Goal: Information Seeking & Learning: Understand process/instructions

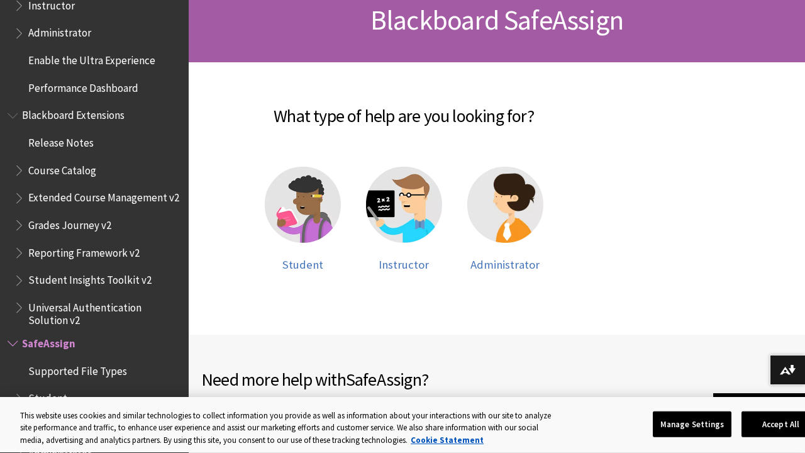
scroll to position [204, 0]
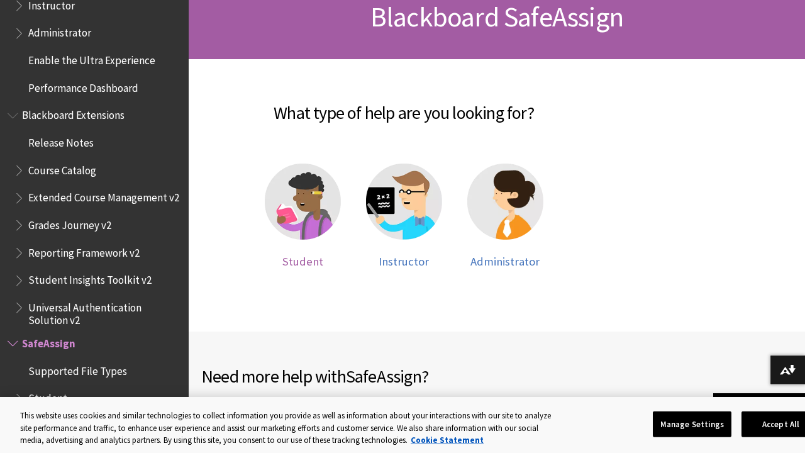
click at [301, 198] on img at bounding box center [303, 202] width 76 height 76
click at [374, 211] on img at bounding box center [404, 202] width 76 height 76
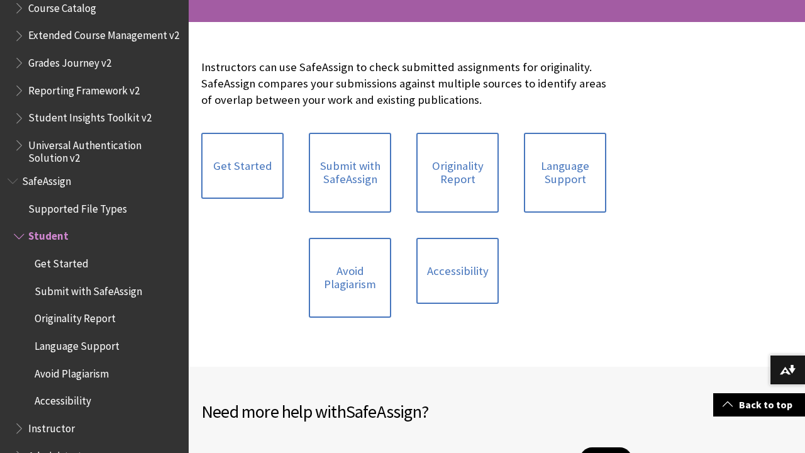
scroll to position [245, 0]
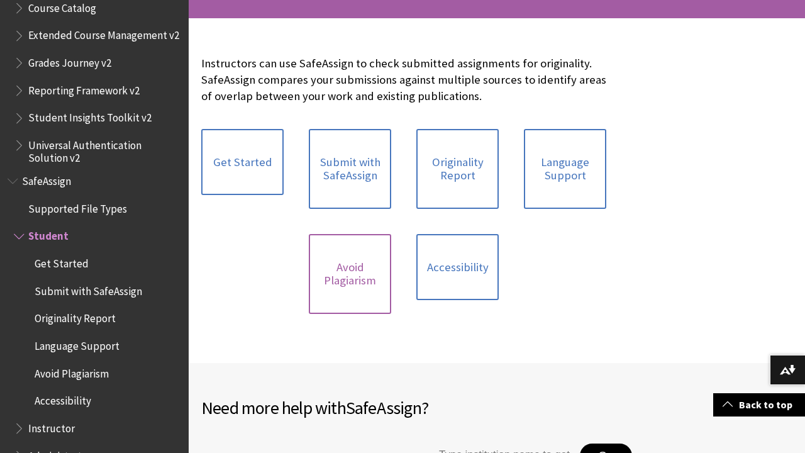
click at [344, 252] on link "Avoid Plagiarism" at bounding box center [350, 274] width 82 height 80
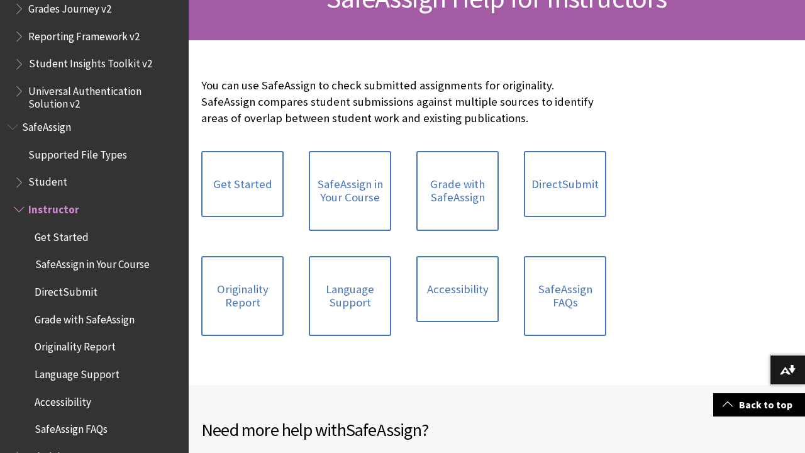
scroll to position [231, 0]
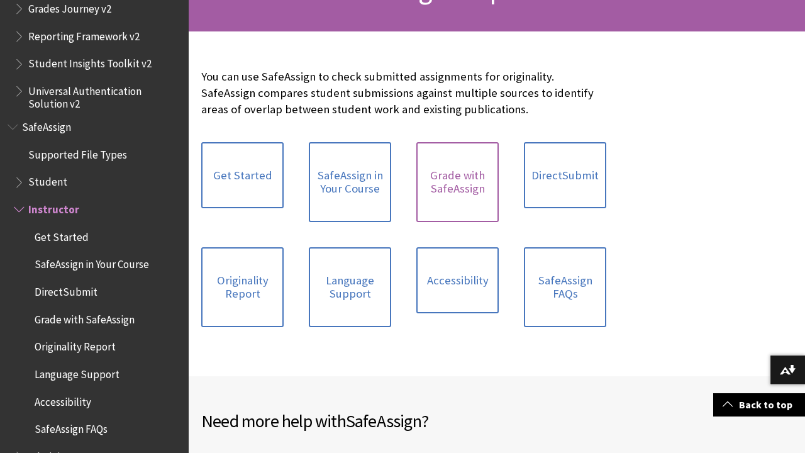
click at [442, 182] on link "Grade with SafeAssign" at bounding box center [457, 182] width 82 height 80
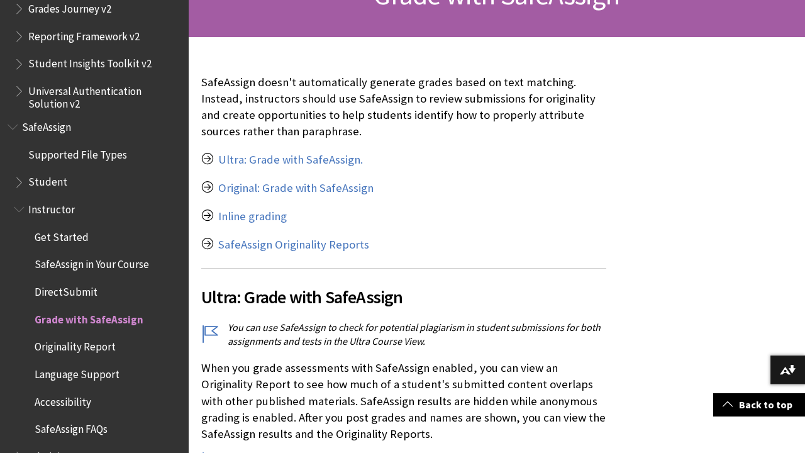
scroll to position [226, 0]
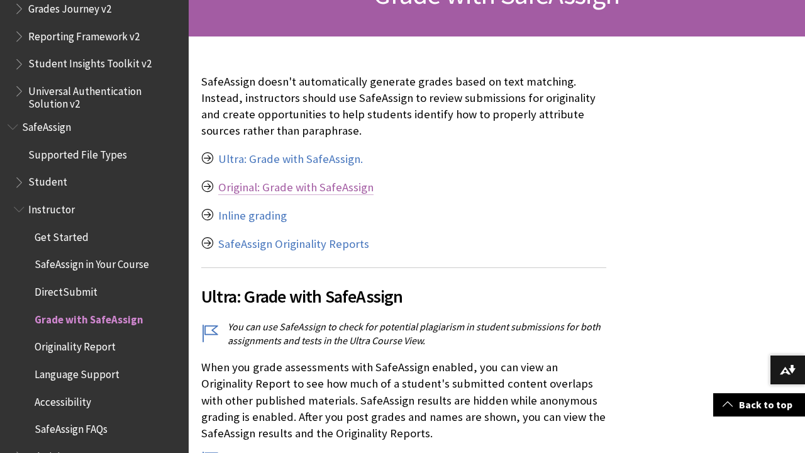
click at [345, 187] on link "Original: Grade with SafeAssign" at bounding box center [295, 187] width 155 height 15
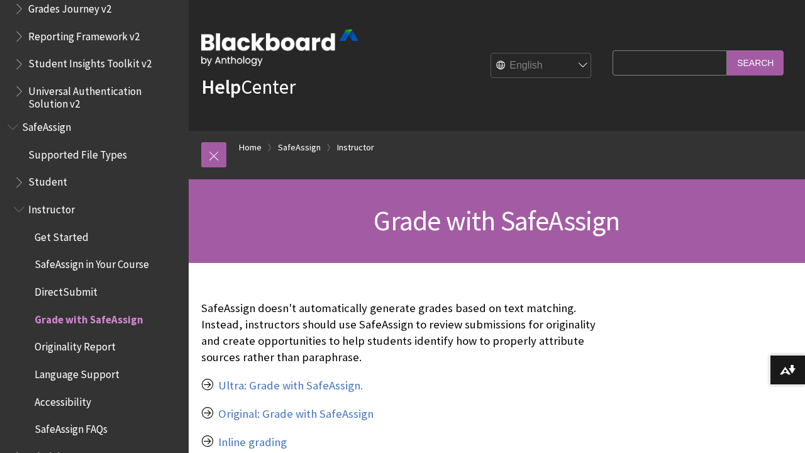
scroll to position [-1, 0]
